Goal: Complete application form

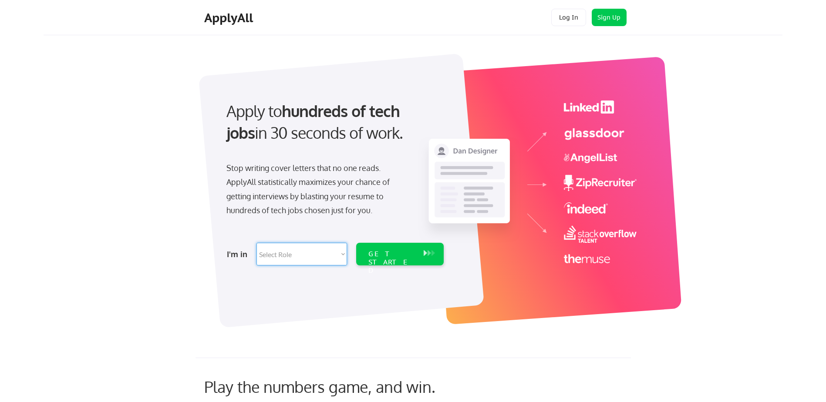
click at [330, 257] on select "Select Role Software Engineering Product Management Customer Success Sales UI/U…" at bounding box center [301, 254] width 91 height 23
select select ""sales""
click at [256, 243] on select "Select Role Software Engineering Product Management Customer Success Sales UI/U…" at bounding box center [301, 254] width 91 height 23
select select ""sales""
click at [395, 259] on div "GET STARTED" at bounding box center [391, 254] width 55 height 23
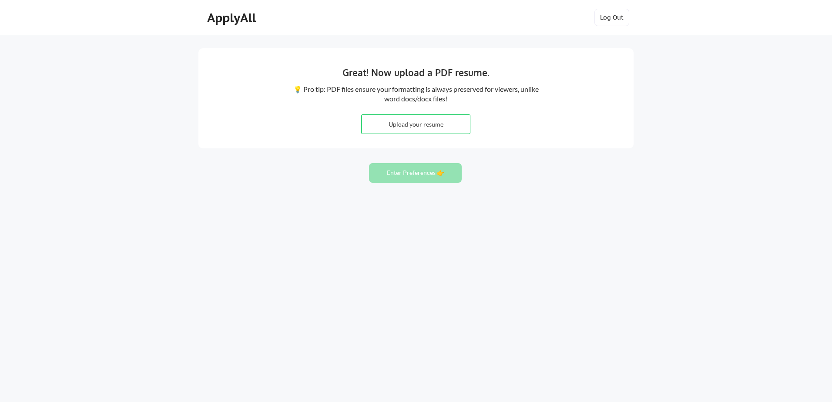
click at [380, 121] on input "file" at bounding box center [416, 124] width 108 height 19
type input "C:\fakepath\Richard Mueller_Resume.docx"
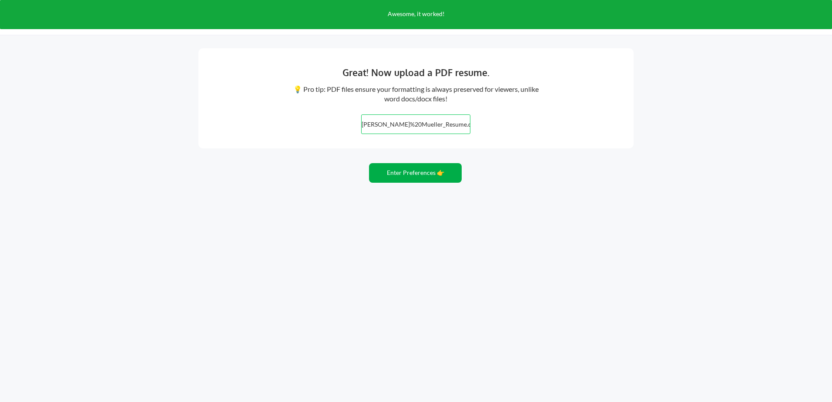
click at [410, 175] on button "Enter Preferences 👉" at bounding box center [415, 173] width 93 height 20
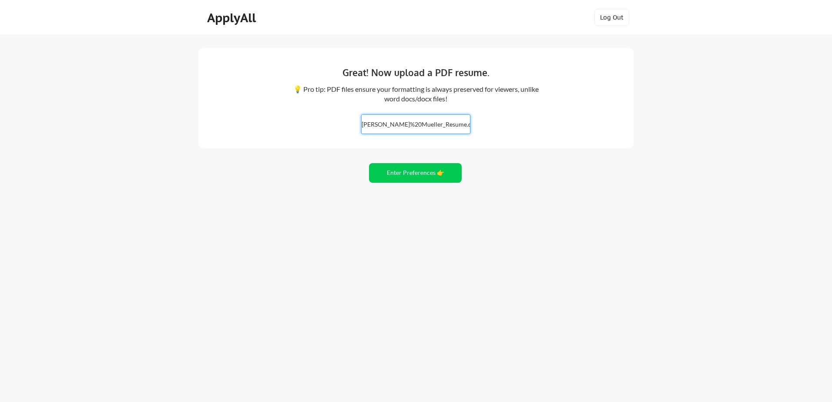
click at [411, 124] on input "file" at bounding box center [416, 124] width 108 height 19
click at [373, 130] on input "file" at bounding box center [416, 124] width 108 height 19
type input "C:\fakepath\Richard Mueller_resume.pdf"
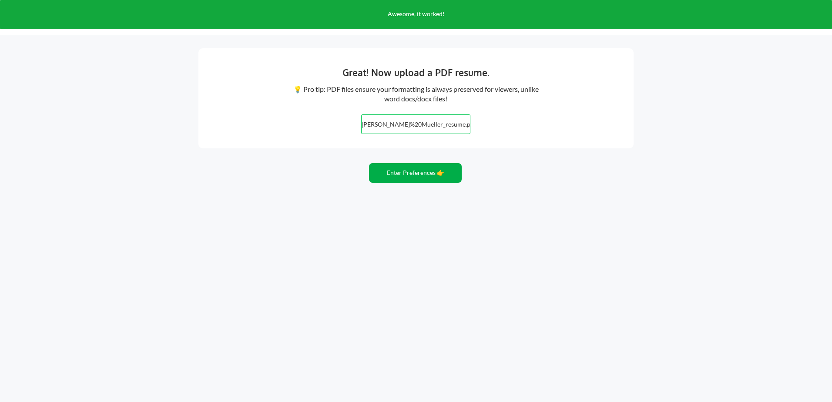
click at [400, 180] on button "Enter Preferences 👉" at bounding box center [415, 173] width 93 height 20
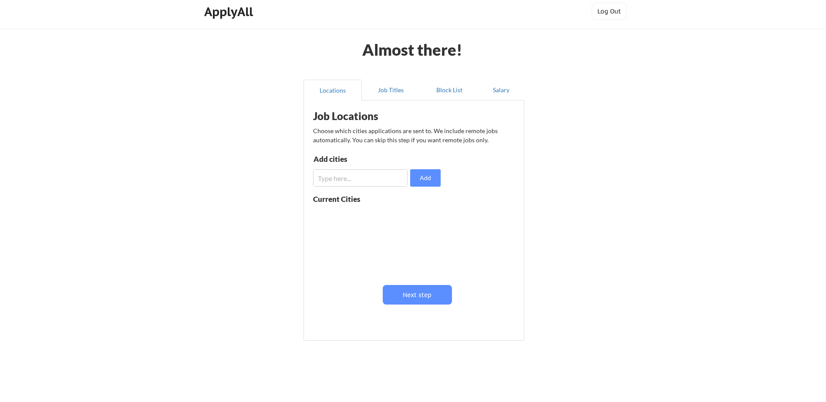
scroll to position [24, 0]
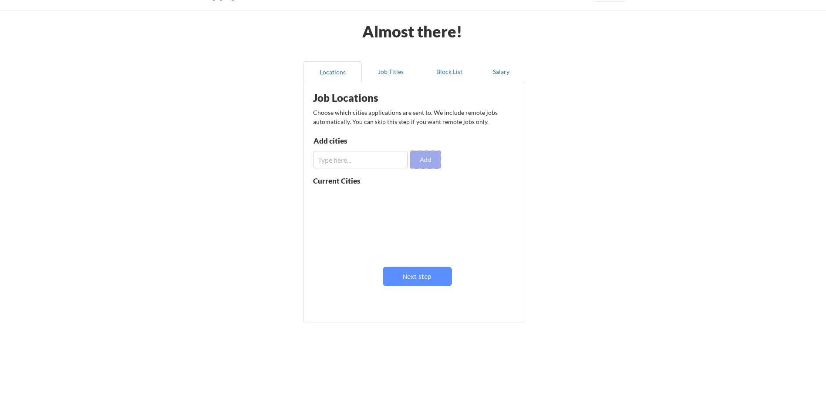
click at [433, 165] on button "Add" at bounding box center [425, 159] width 30 height 17
click at [356, 165] on input "input" at bounding box center [360, 159] width 94 height 17
type input "remote"
click at [434, 162] on button "Add" at bounding box center [425, 159] width 30 height 17
click at [384, 156] on input "input" at bounding box center [360, 159] width 94 height 17
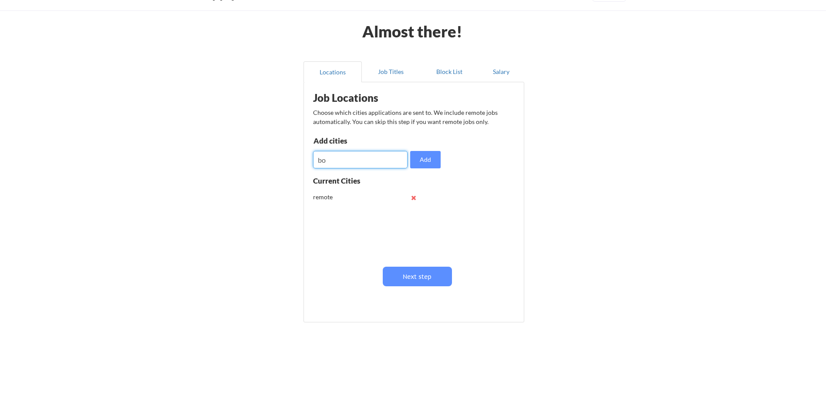
type input "b"
type input "[GEOGRAPHIC_DATA]"
click at [423, 163] on button "Add" at bounding box center [425, 159] width 30 height 17
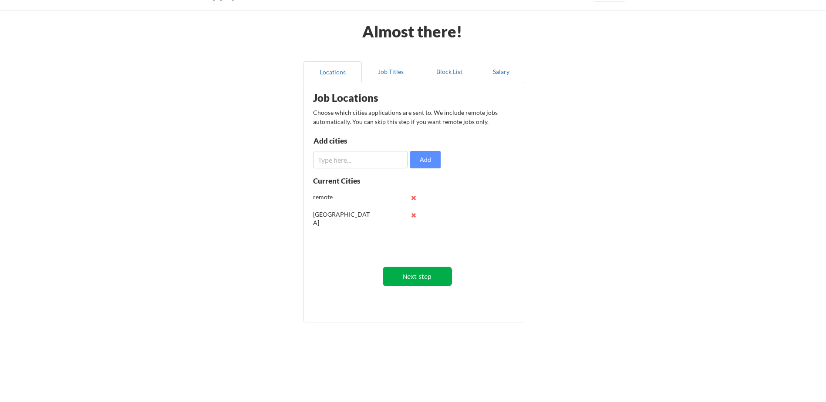
click at [421, 270] on button "Next step" at bounding box center [417, 277] width 69 height 20
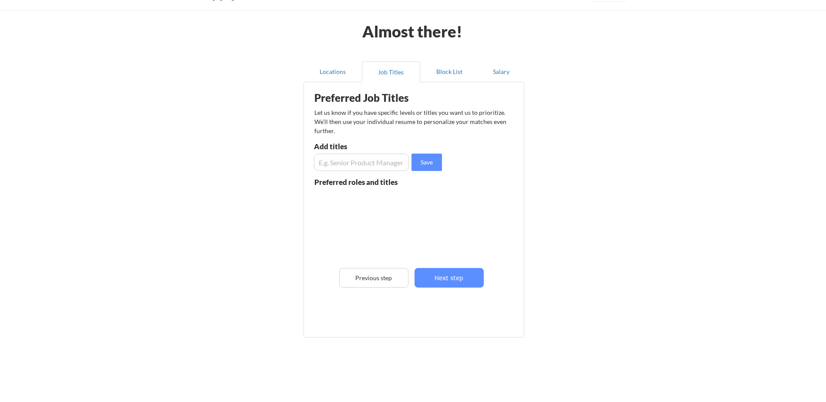
click at [360, 167] on input "input" at bounding box center [361, 162] width 95 height 17
click at [326, 162] on input "input" at bounding box center [361, 162] width 95 height 17
type input "Customer Success"
click at [424, 160] on button "Save" at bounding box center [426, 162] width 30 height 17
click at [377, 168] on input "input" at bounding box center [361, 162] width 95 height 17
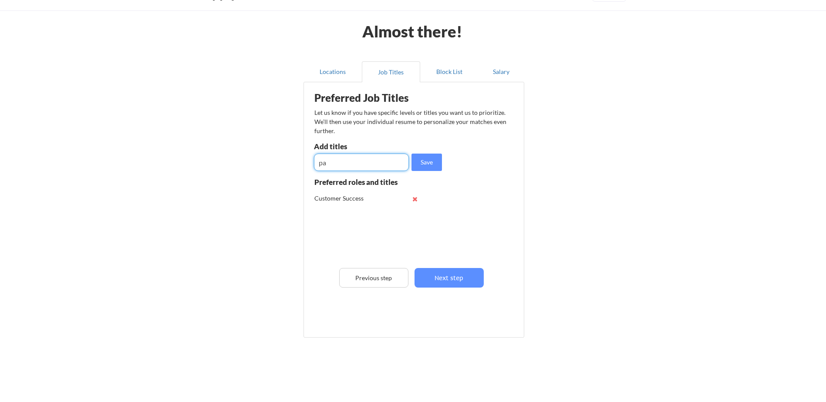
type input "p"
type input "Partner Success"
click at [421, 158] on button "Save" at bounding box center [426, 162] width 30 height 17
click at [381, 167] on input "input" at bounding box center [361, 162] width 95 height 17
type input "Enablement Manager"
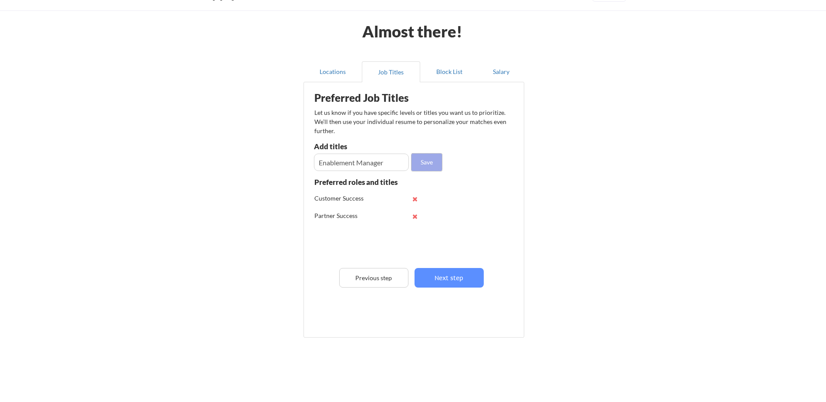
click at [425, 170] on button "Save" at bounding box center [426, 162] width 30 height 17
click at [362, 152] on div "Add titles" at bounding box center [360, 148] width 93 height 11
click at [361, 167] on input "input" at bounding box center [361, 162] width 95 height 17
type input "Technical Account Manager"
click at [422, 163] on button "Save" at bounding box center [426, 162] width 30 height 17
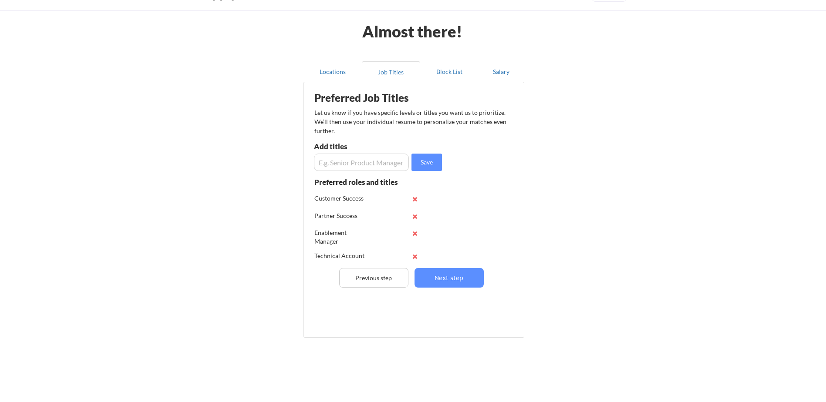
click at [374, 169] on input "input" at bounding box center [361, 162] width 95 height 17
type input "Implementation Specialist"
click at [431, 158] on button "Save" at bounding box center [426, 162] width 30 height 17
click at [342, 161] on input "input" at bounding box center [361, 162] width 95 height 17
type input "Solutions Consultant"
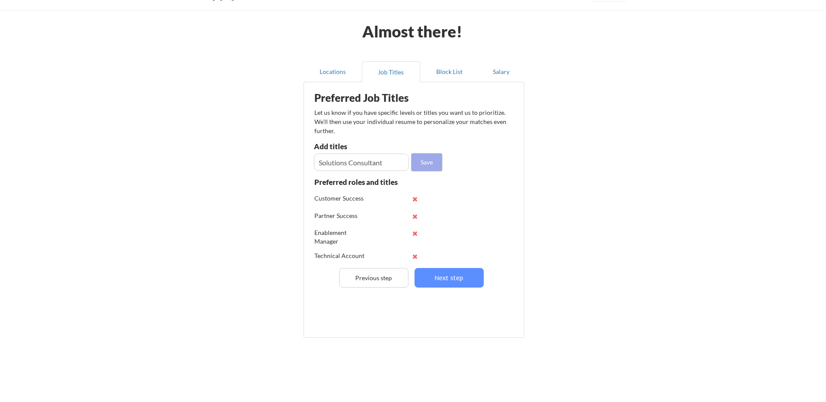
click at [428, 169] on button "Save" at bounding box center [426, 162] width 30 height 17
click at [357, 175] on div "Preferred Job Titles Let us know if you have specific levels or titles you want…" at bounding box center [415, 208] width 215 height 242
click at [360, 165] on input "input" at bounding box center [361, 162] width 95 height 17
type input "Implementation Manager"
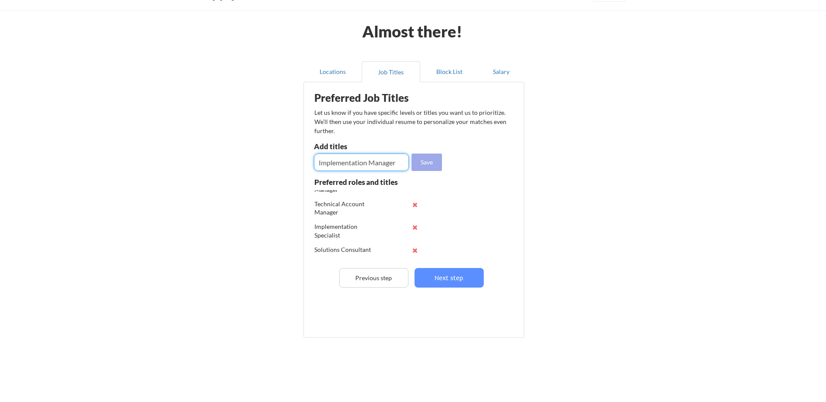
click at [435, 156] on button "Save" at bounding box center [426, 162] width 30 height 17
click at [385, 168] on input "input" at bounding box center [361, 162] width 95 height 17
type input "Customer Onboarding Specialist"
click at [430, 160] on button "Save" at bounding box center [426, 162] width 30 height 17
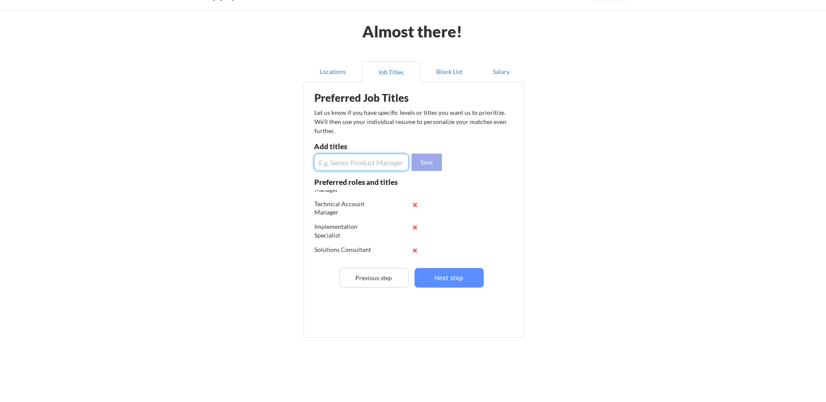
scroll to position [0, 0]
click at [360, 166] on input "input" at bounding box center [361, 162] width 95 height 17
type input "Technical Implementation Specialist"
click at [437, 170] on button "Save" at bounding box center [426, 162] width 30 height 17
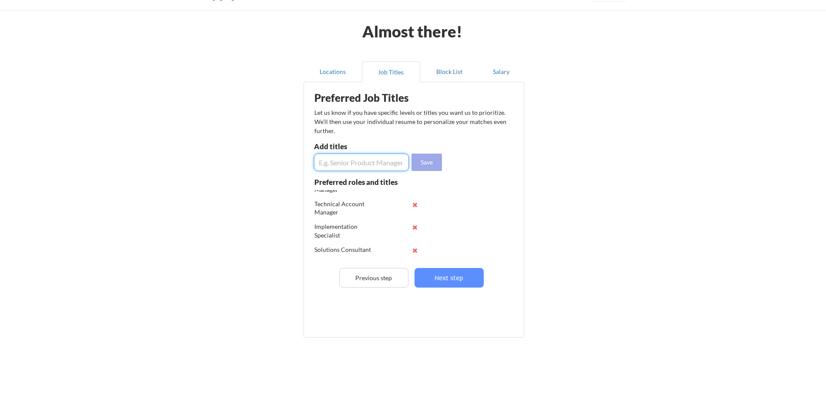
scroll to position [0, 0]
click at [333, 164] on input "input" at bounding box center [361, 162] width 95 height 17
type input "Partner Implementation Manager"
click at [437, 164] on button "Save" at bounding box center [426, 162] width 30 height 17
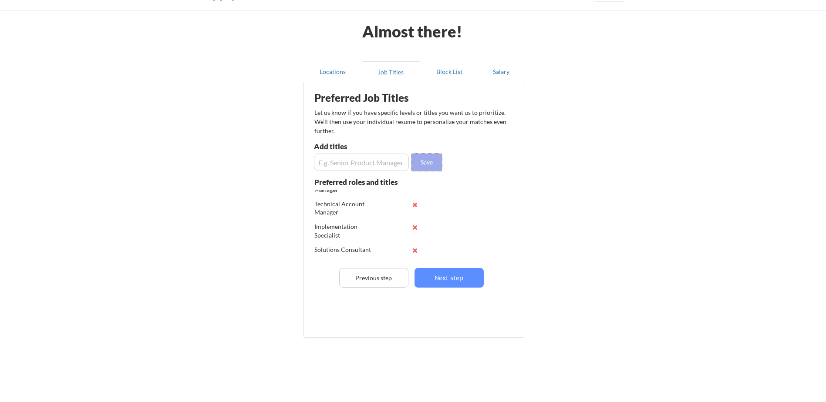
scroll to position [0, 0]
click at [366, 169] on input "input" at bounding box center [361, 162] width 95 height 17
type input "Partner Onboarding"
click at [438, 171] on div "Preferred Job Titles Let us know if you have specific levels or titles you want…" at bounding box center [415, 208] width 215 height 242
click at [437, 165] on button "Save" at bounding box center [426, 162] width 30 height 17
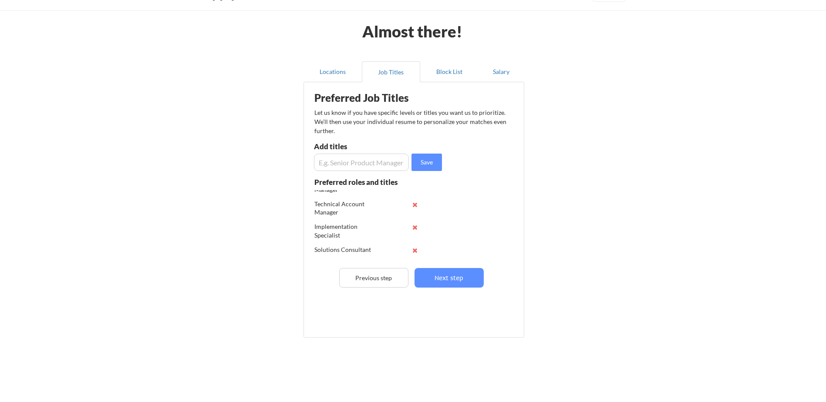
click at [398, 161] on input "input" at bounding box center [361, 162] width 95 height 17
type input "Partner Implementation Manager"
click at [415, 161] on button "Save" at bounding box center [426, 162] width 30 height 17
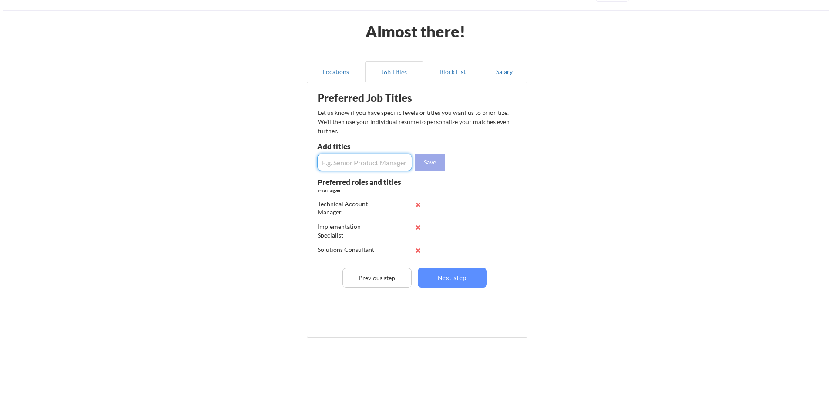
scroll to position [0, 0]
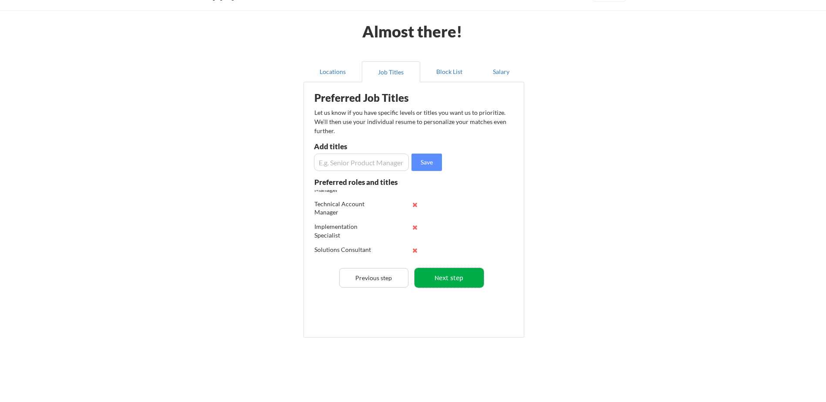
click at [468, 283] on button "Next step" at bounding box center [448, 278] width 69 height 20
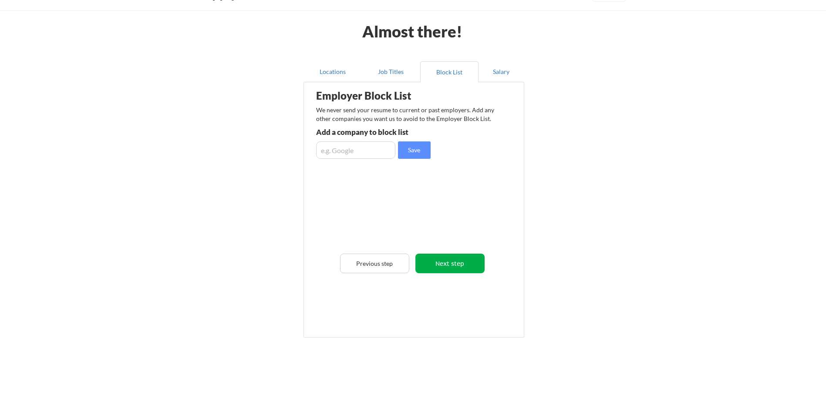
click at [449, 266] on button "Next step" at bounding box center [449, 264] width 69 height 20
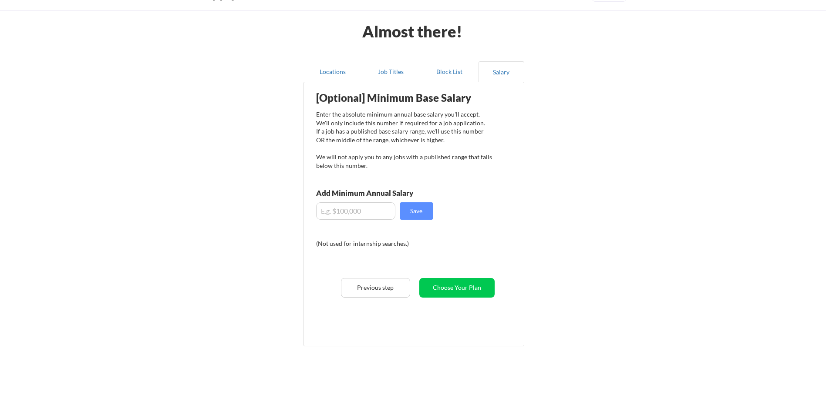
click at [373, 218] on input "input" at bounding box center [355, 210] width 79 height 17
click at [458, 293] on button "Choose Your Plan" at bounding box center [456, 288] width 75 height 20
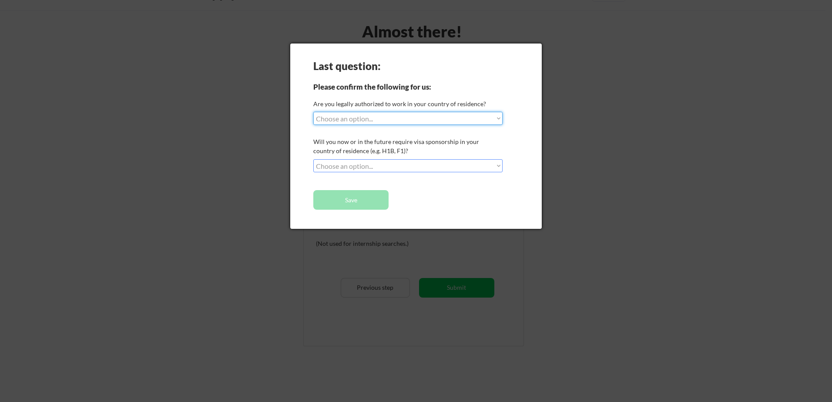
click at [411, 123] on select "Choose an option... Yes, I am a US Citizen Yes, I am a Canadian Citizen Yes, I …" at bounding box center [407, 118] width 189 height 13
select select ""yes__i_am_a_us_citizen""
click at [313, 112] on select "Choose an option... Yes, I am a US Citizen Yes, I am a Canadian Citizen Yes, I …" at bounding box center [407, 118] width 189 height 13
click at [404, 164] on select "Choose an option... No, I will not need sponsorship Yes, I will need sponsorship" at bounding box center [407, 165] width 189 height 13
select select ""no__i_will_not_need_sponsorship""
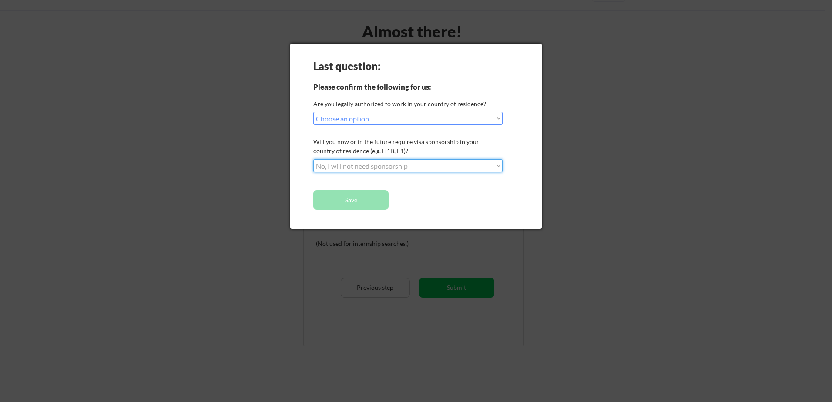
click at [313, 159] on select "Choose an option... No, I will not need sponsorship Yes, I will need sponsorship" at bounding box center [407, 165] width 189 height 13
click at [378, 196] on button "Save" at bounding box center [350, 200] width 75 height 20
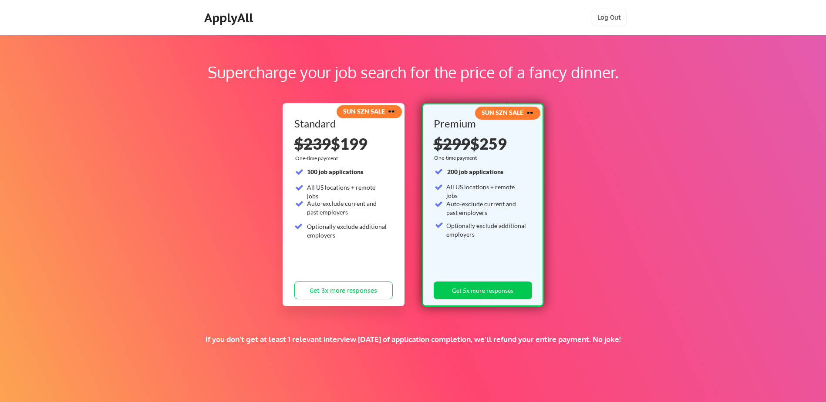
click at [627, 22] on div "Log In Sign Up Log Out" at bounding box center [589, 18] width 84 height 19
click at [618, 18] on button "Log Out" at bounding box center [609, 17] width 35 height 17
